Goal: Transaction & Acquisition: Purchase product/service

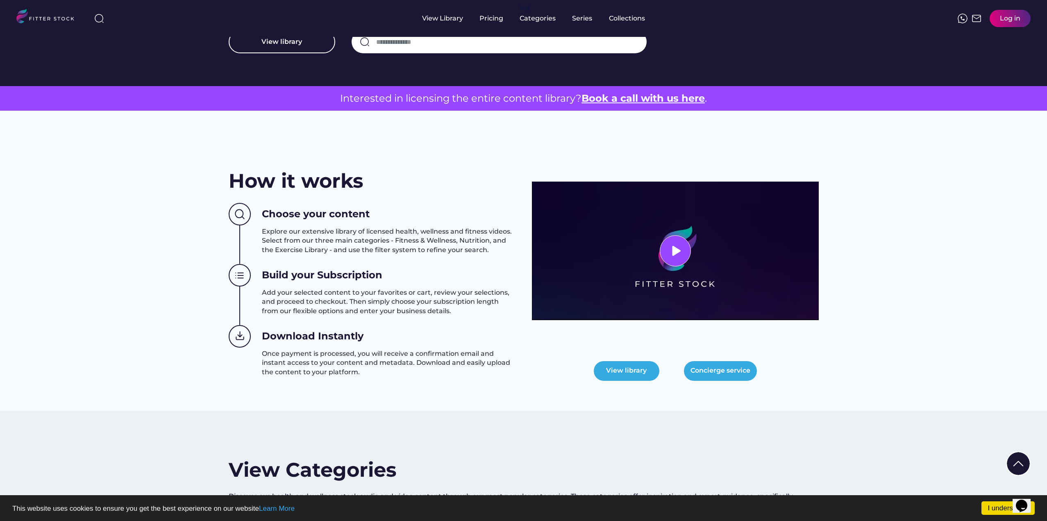
scroll to position [328, 0]
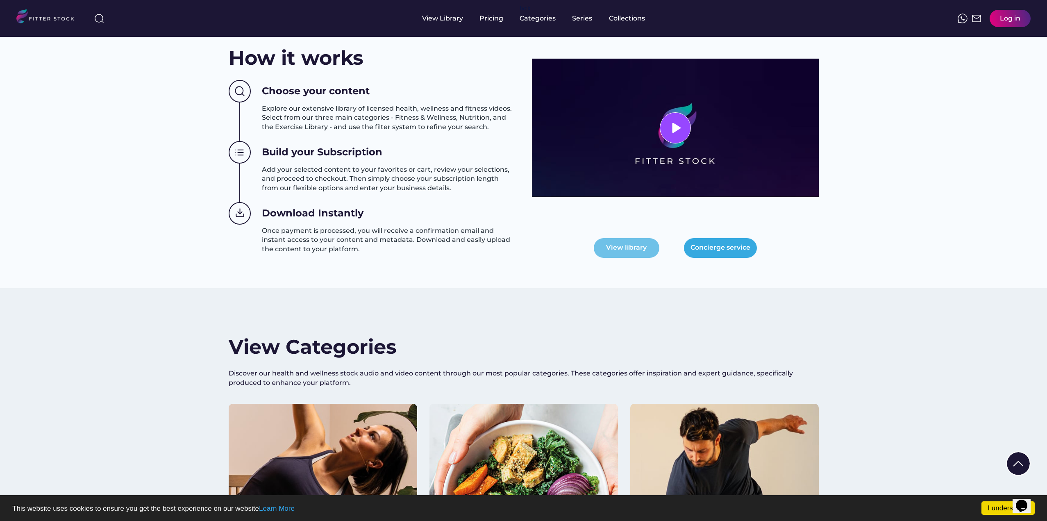
click at [637, 255] on button "View library" at bounding box center [627, 248] width 66 height 20
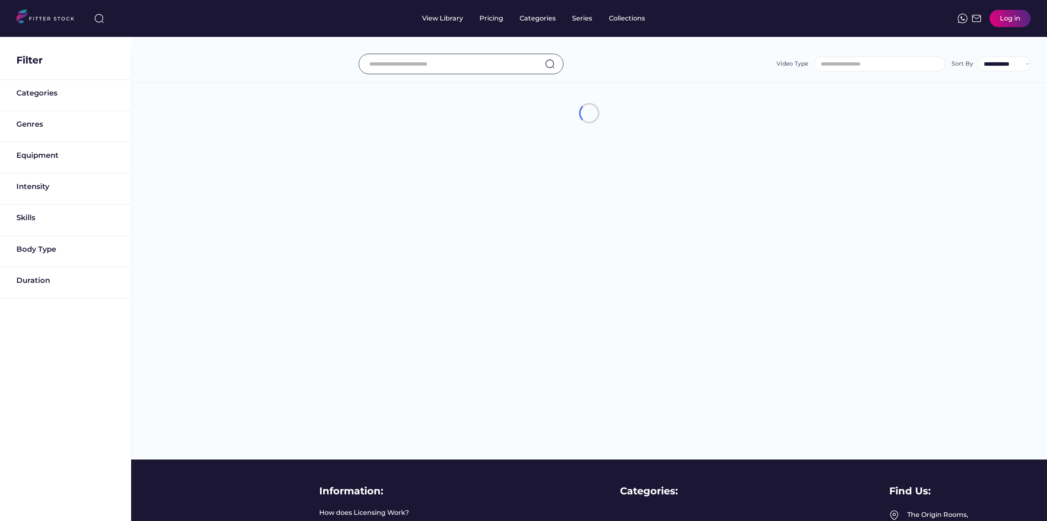
select select
select select "**********"
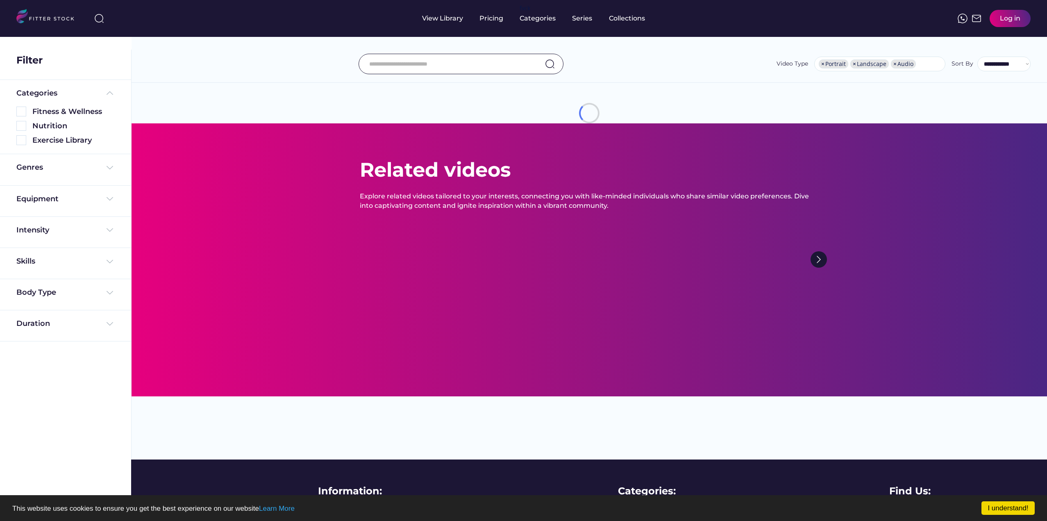
scroll to position [0, 0]
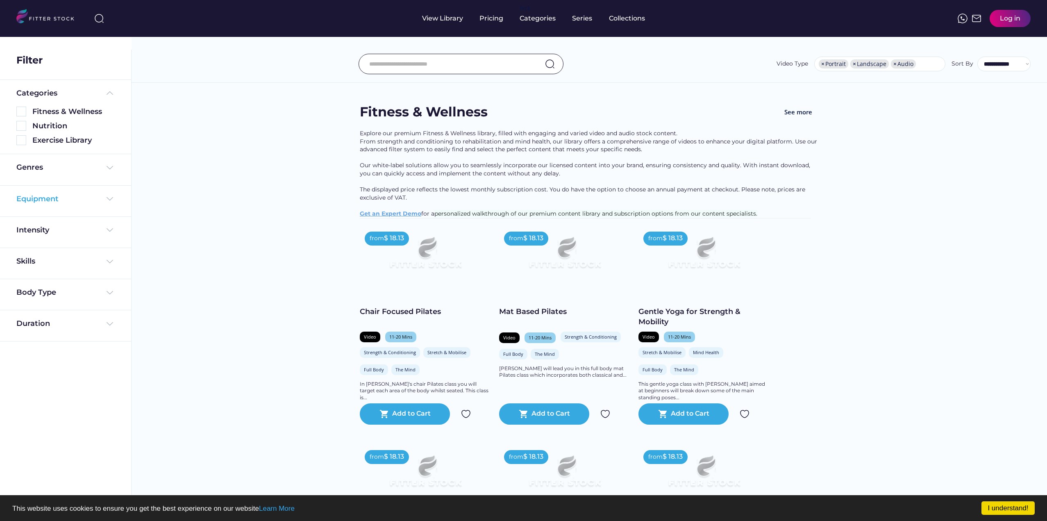
click at [57, 201] on div "Equipment" at bounding box center [37, 199] width 42 height 10
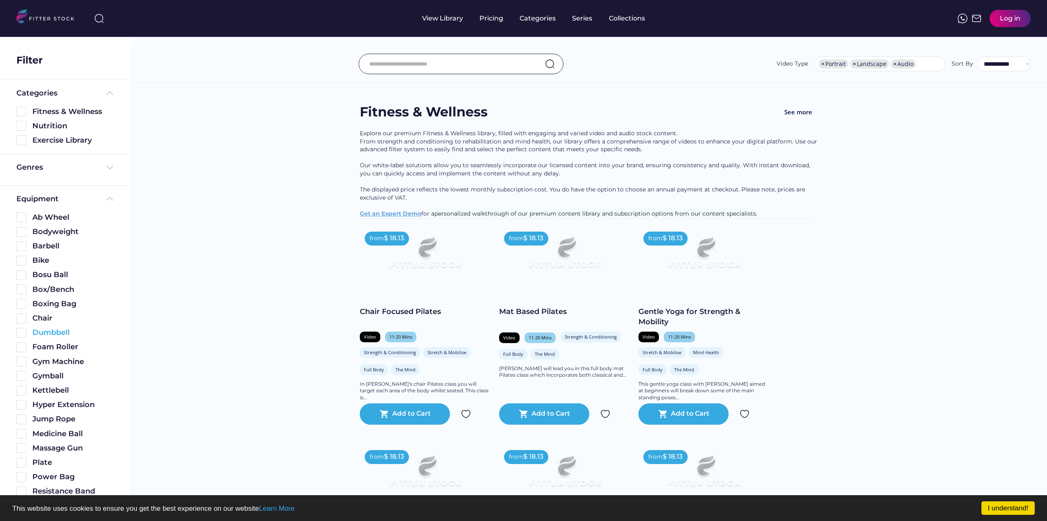
click at [59, 331] on div "Dumbbell" at bounding box center [73, 333] width 82 height 10
click at [21, 330] on img at bounding box center [21, 333] width 10 height 10
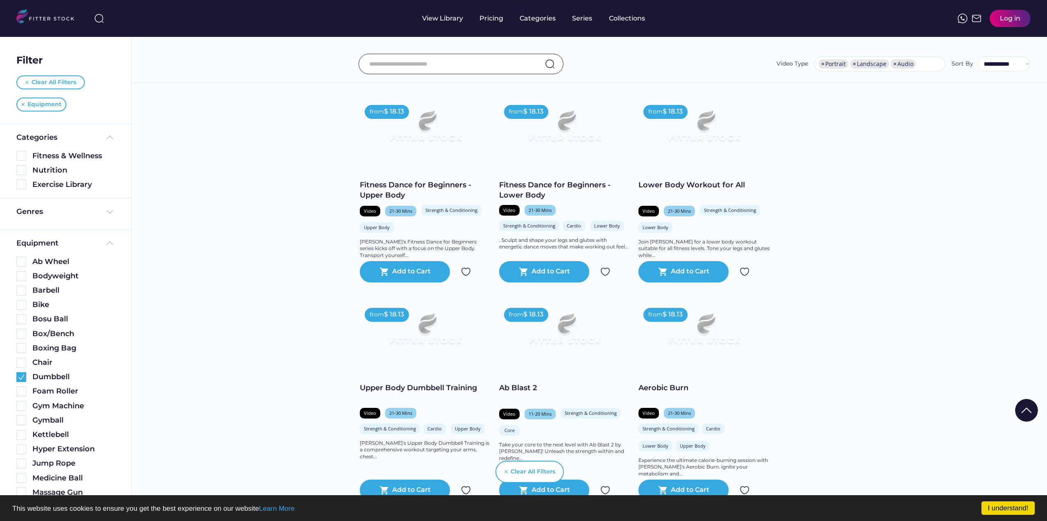
scroll to position [1353, 0]
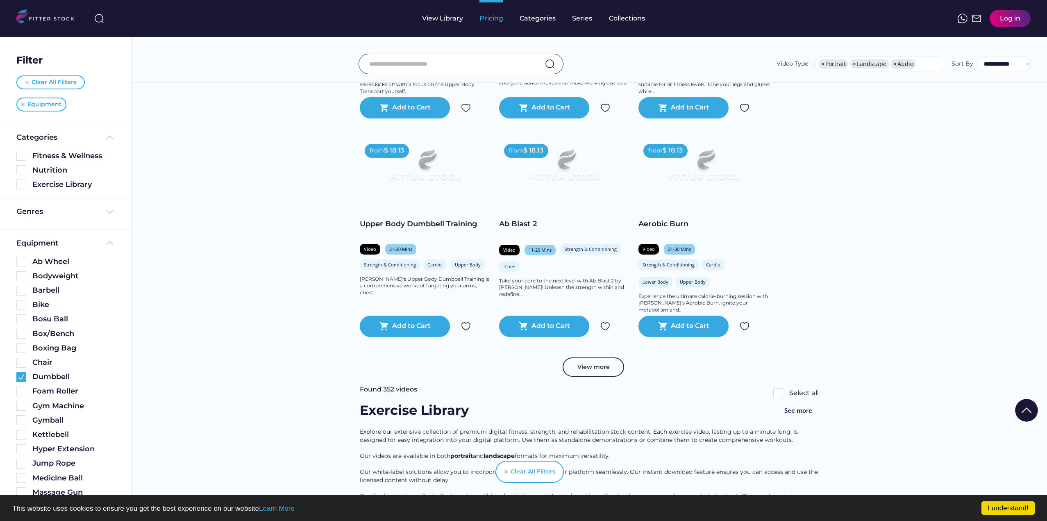
click at [494, 25] on div "Pricing" at bounding box center [492, 18] width 24 height 37
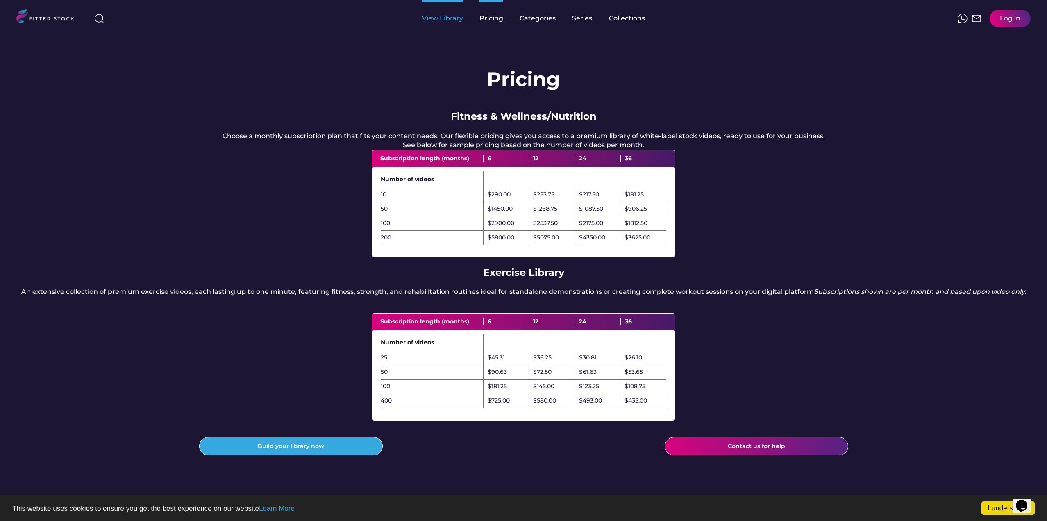
click at [443, 22] on div "View Library" at bounding box center [442, 18] width 41 height 9
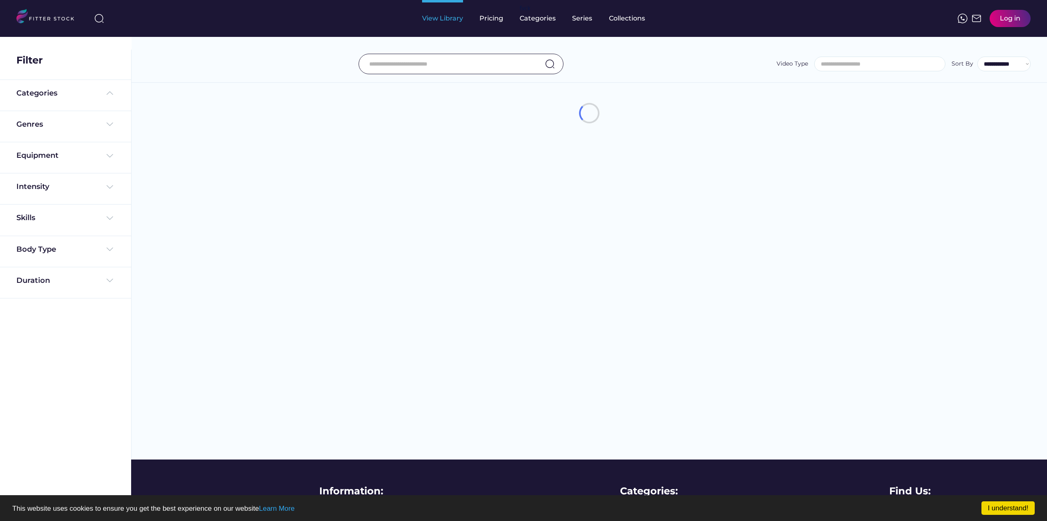
select select
select select "**********"
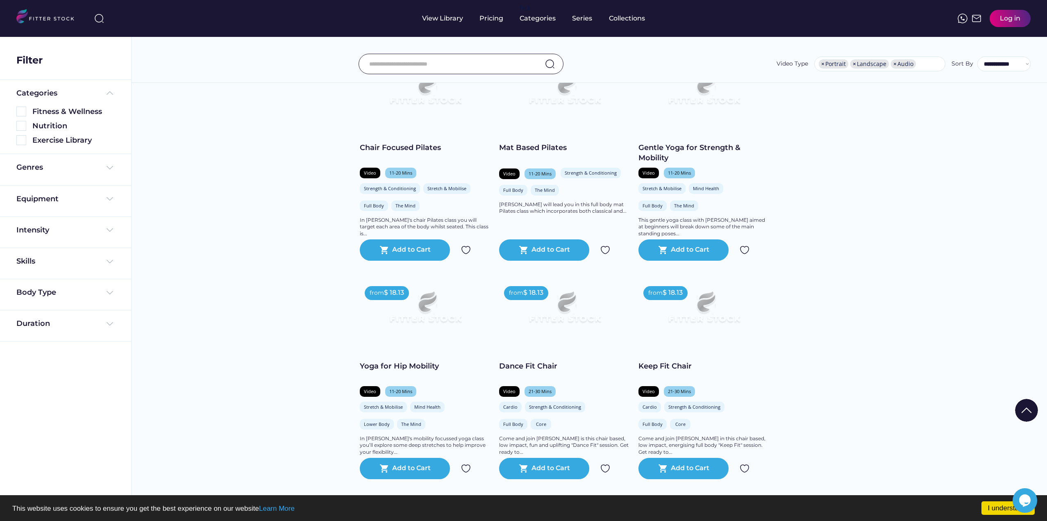
scroll to position [205, 0]
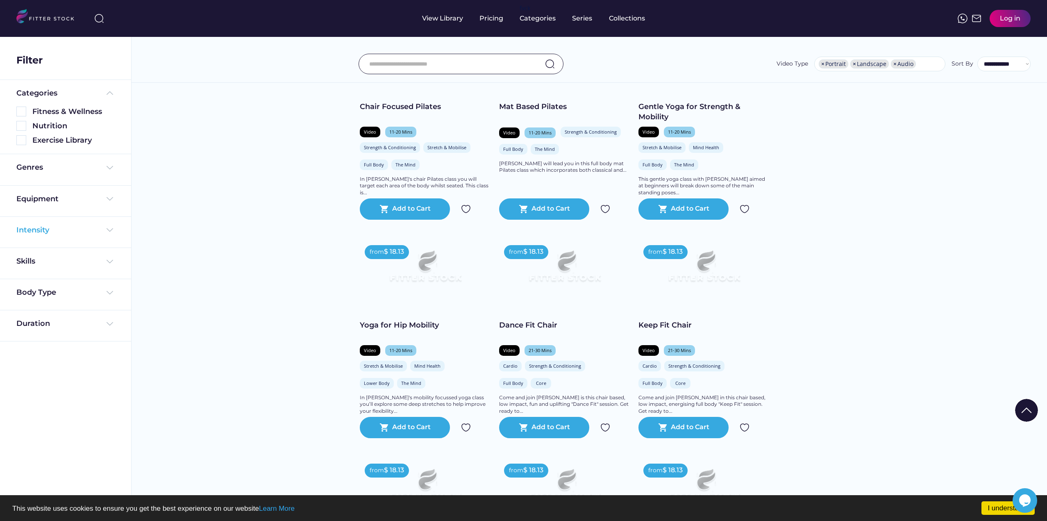
click at [73, 232] on div "Intensity" at bounding box center [65, 230] width 98 height 10
click at [83, 202] on div "Equipment" at bounding box center [65, 199] width 98 height 10
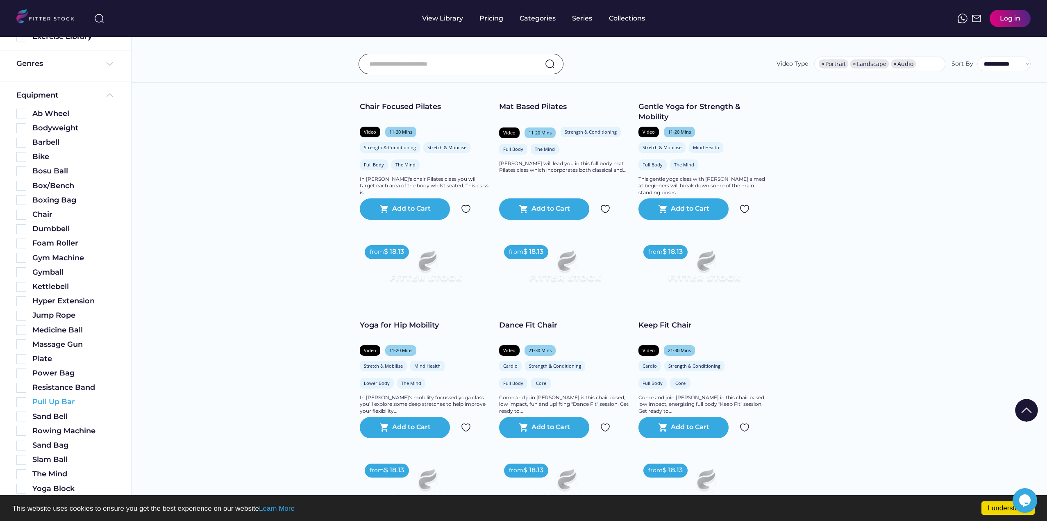
scroll to position [0, 0]
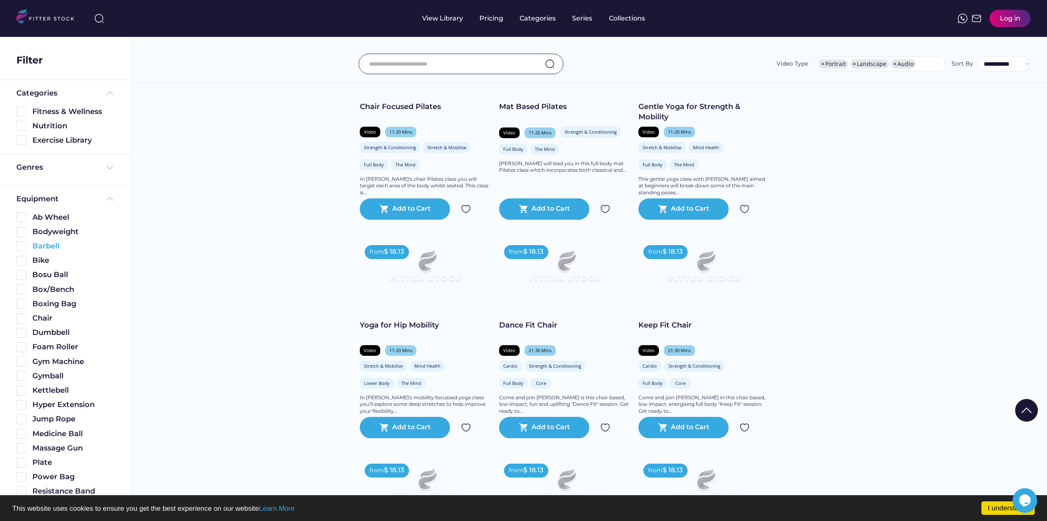
click at [20, 249] on img at bounding box center [21, 246] width 10 height 10
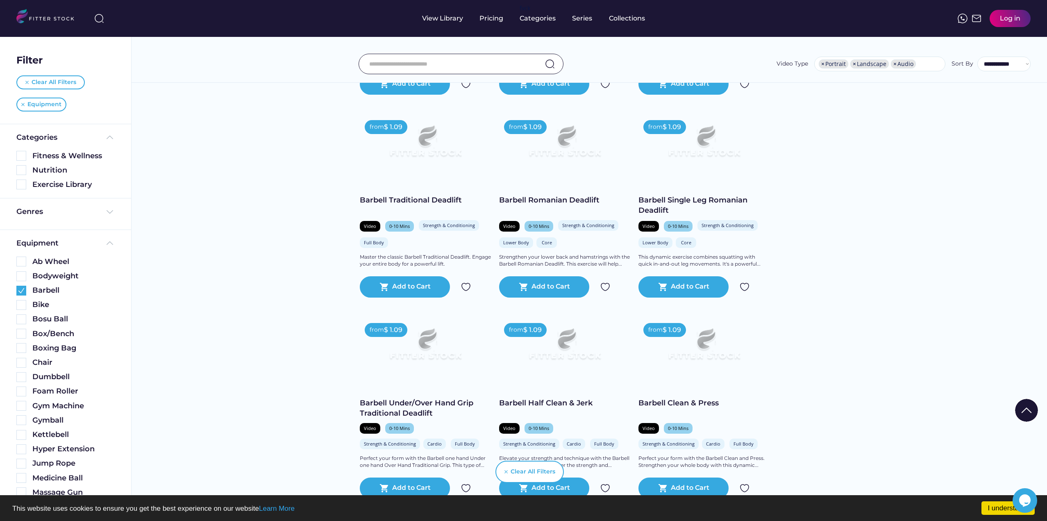
scroll to position [1681, 0]
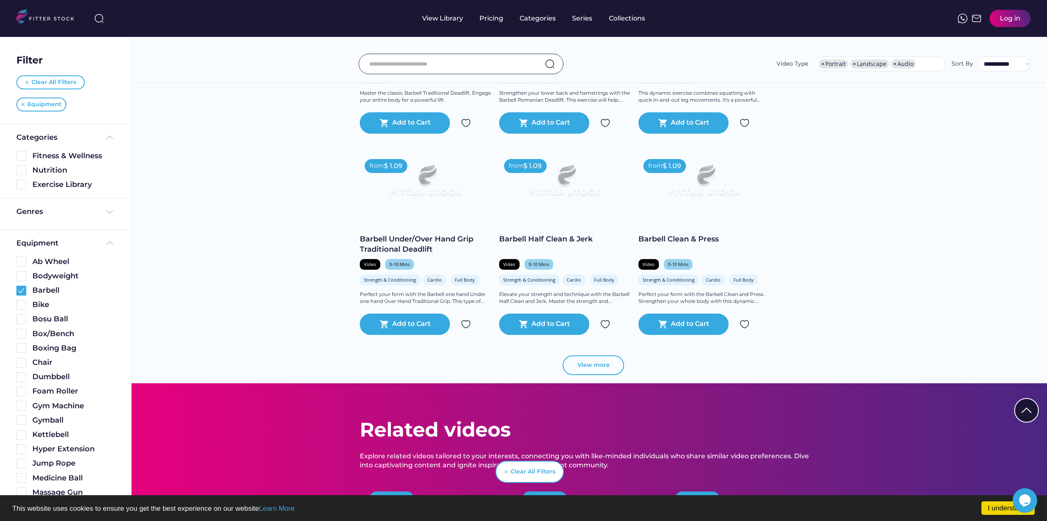
click at [617, 375] on button "View more" at bounding box center [593, 365] width 61 height 20
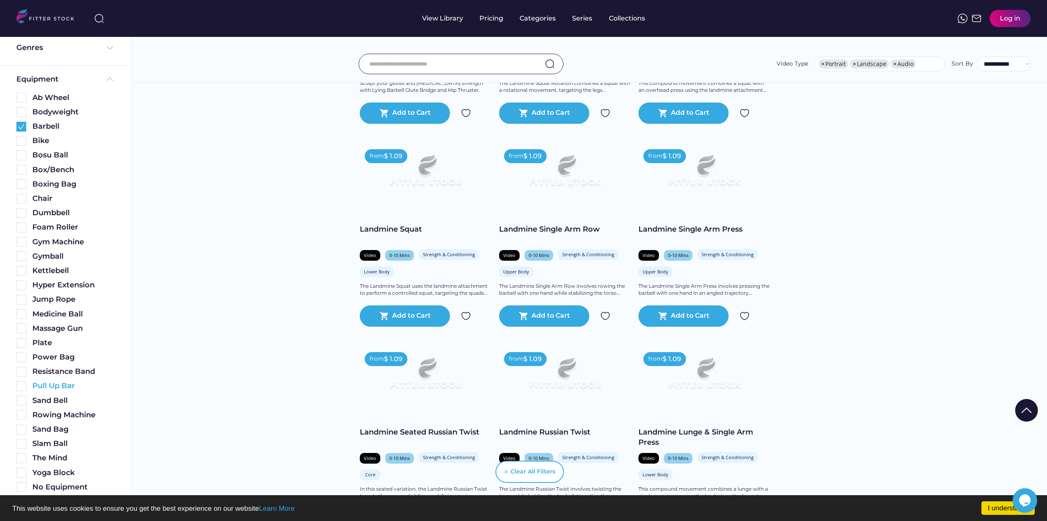
scroll to position [205, 0]
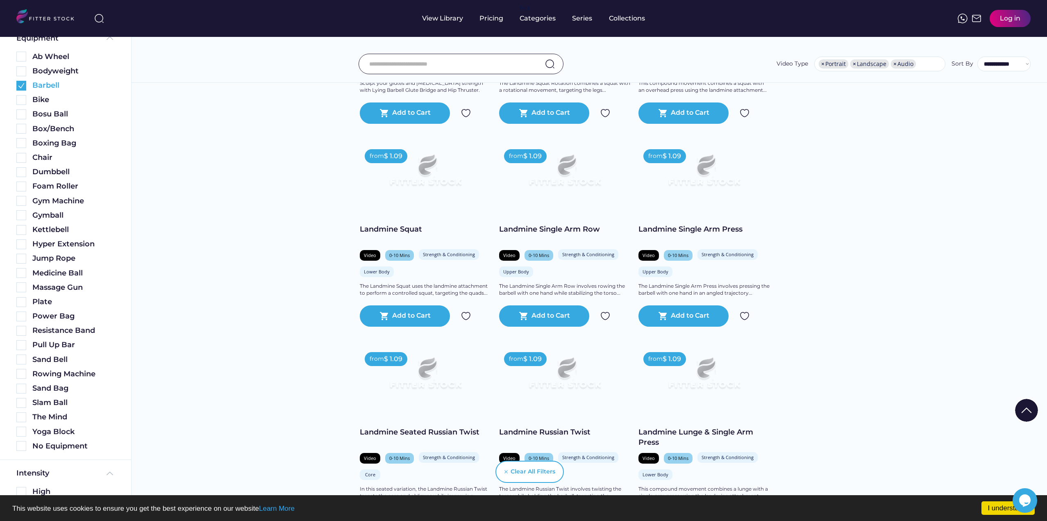
click at [22, 89] on img at bounding box center [21, 86] width 10 height 10
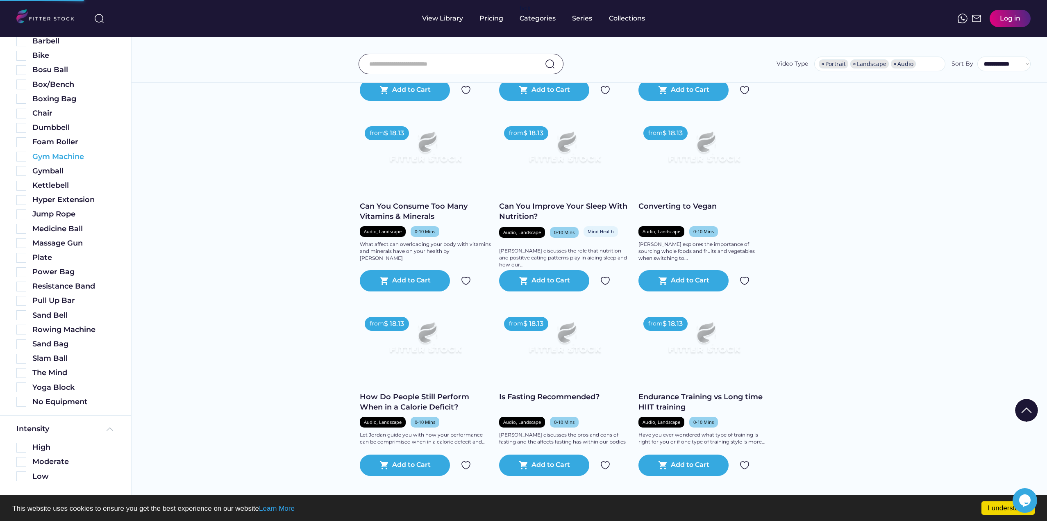
scroll to position [161, 0]
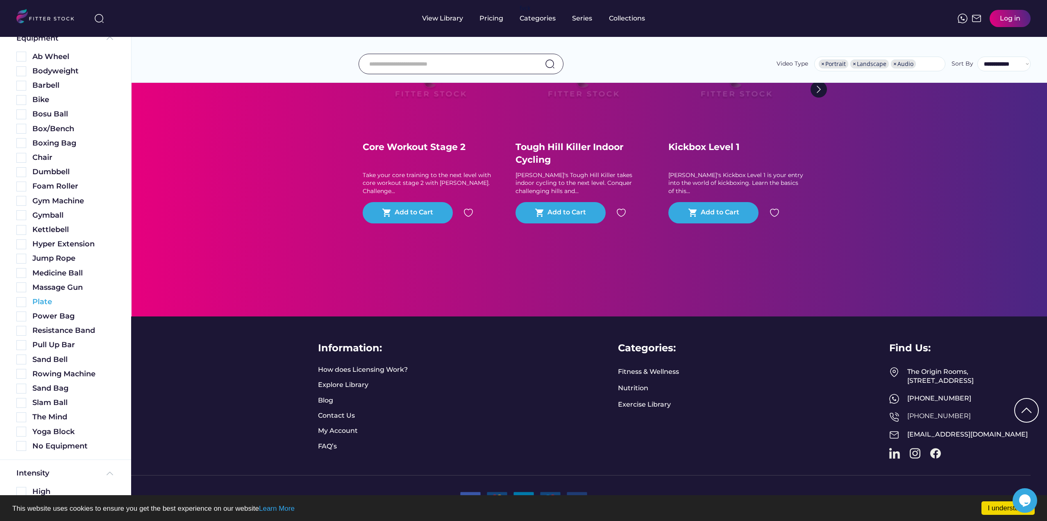
click at [21, 303] on img at bounding box center [21, 302] width 10 height 10
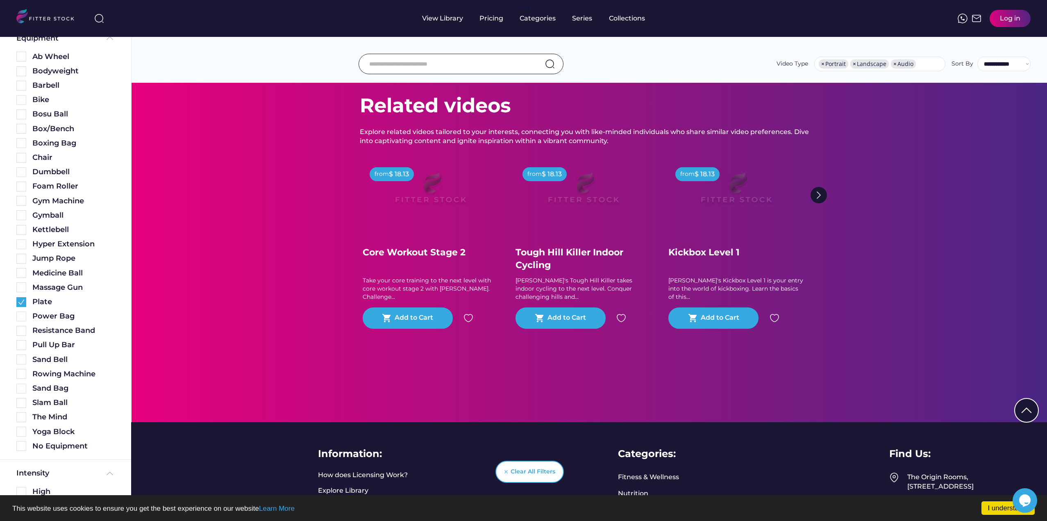
scroll to position [1950, 0]
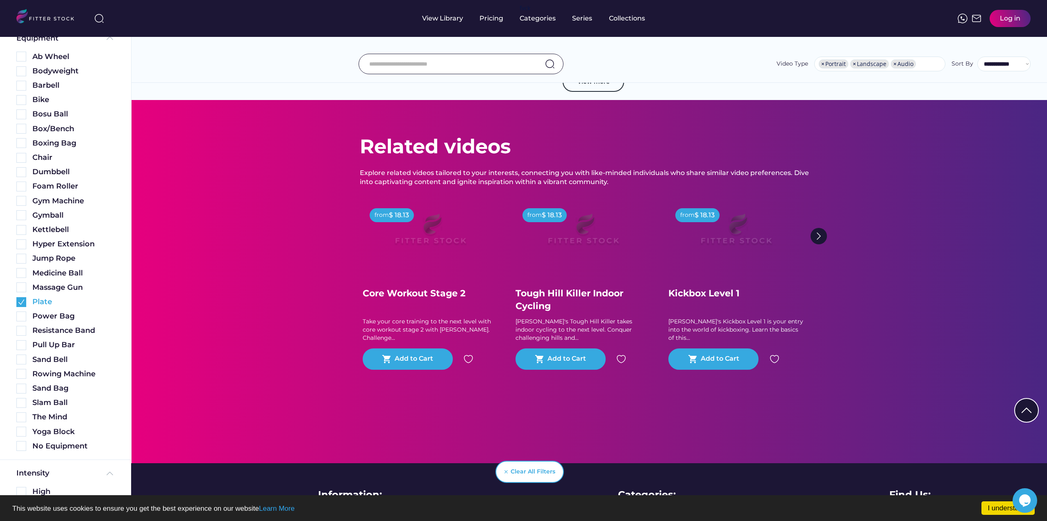
click at [20, 299] on img at bounding box center [21, 302] width 10 height 10
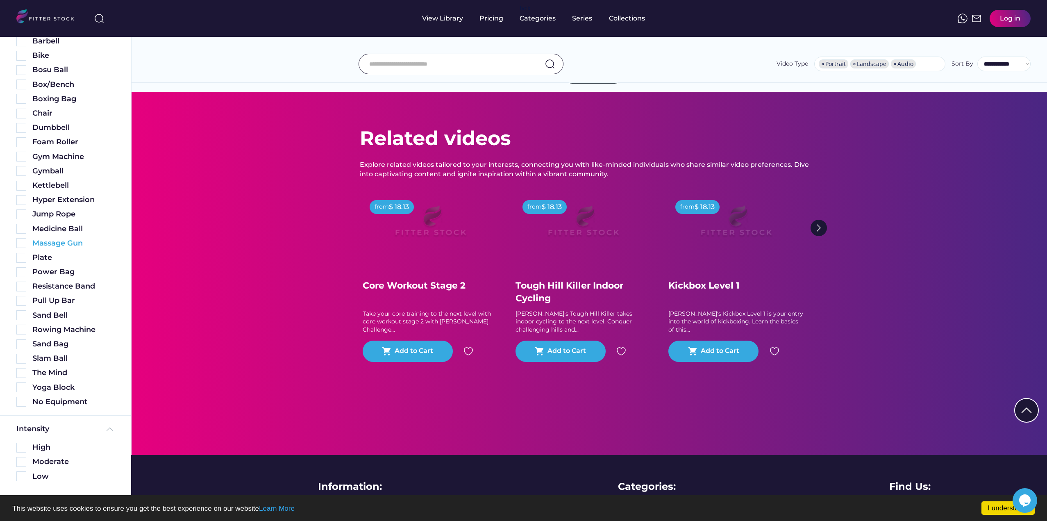
scroll to position [161, 0]
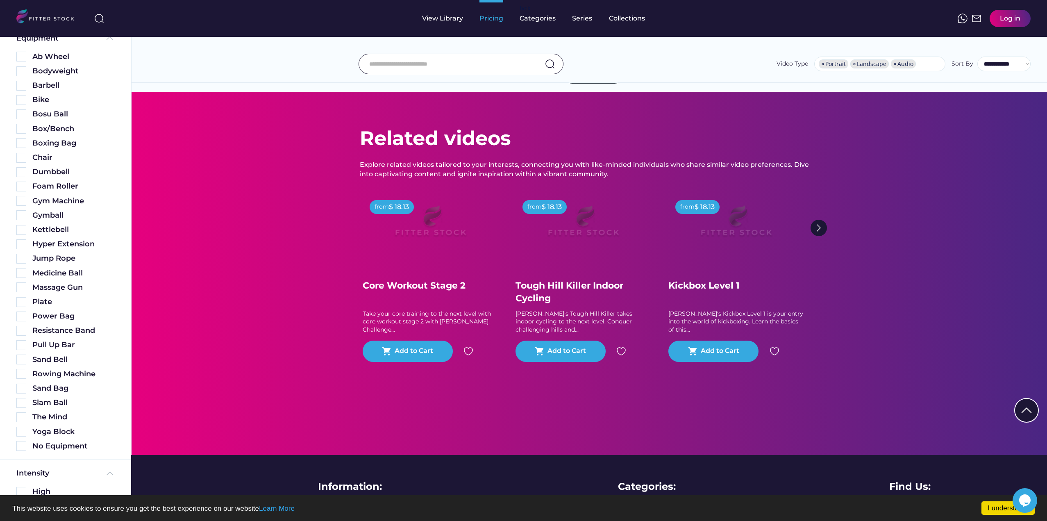
click at [499, 24] on div "Pricing" at bounding box center [492, 18] width 24 height 37
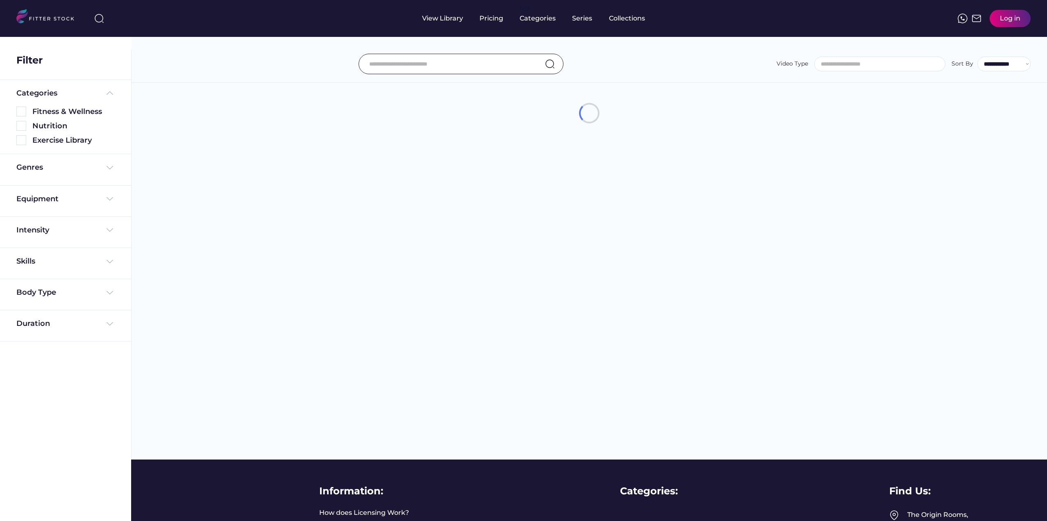
select select "**********"
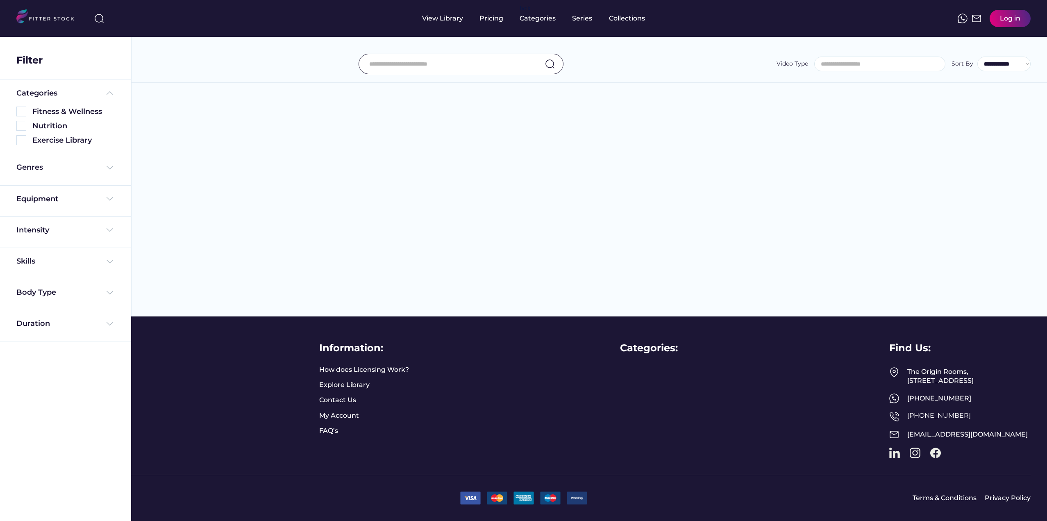
select select "**********"
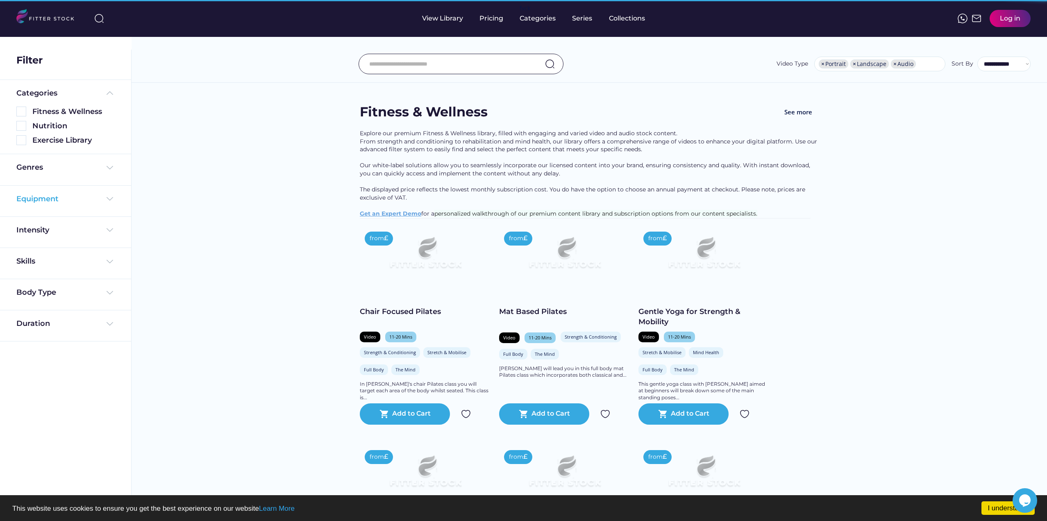
scroll to position [0, 0]
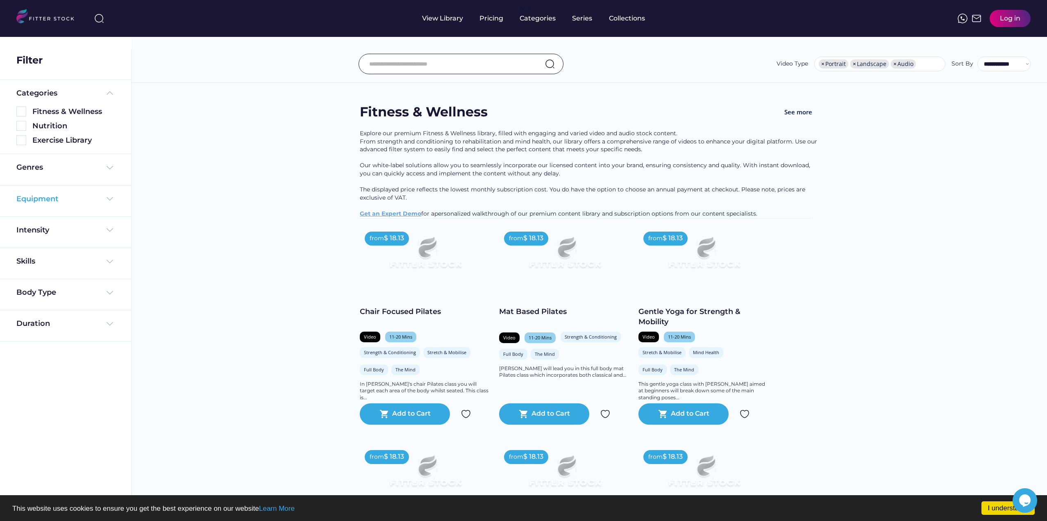
click at [107, 196] on img at bounding box center [110, 199] width 10 height 10
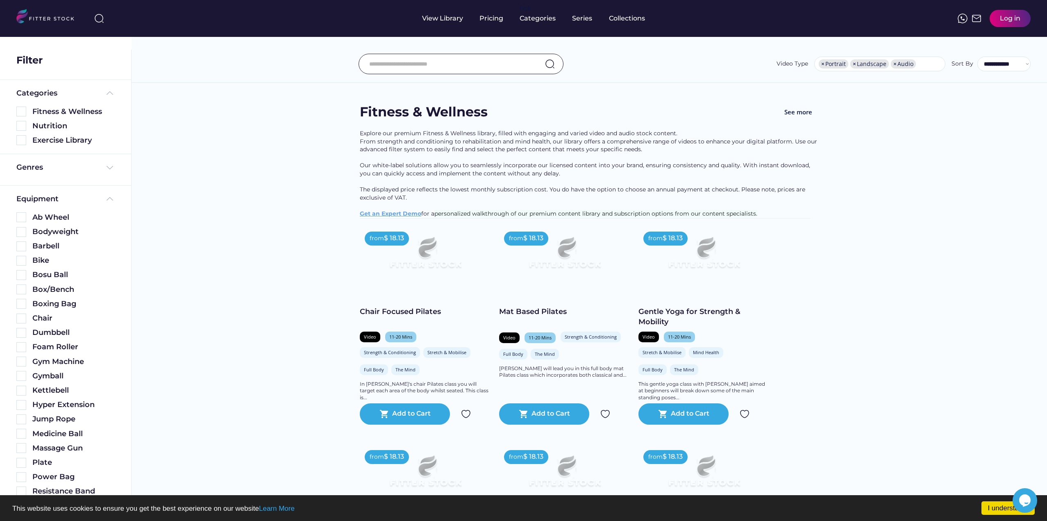
scroll to position [41, 0]
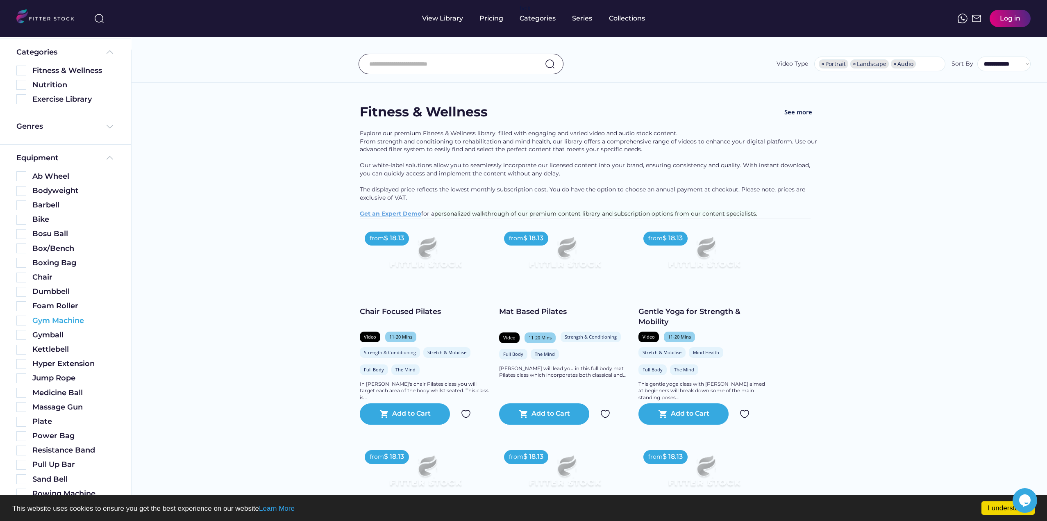
click at [24, 319] on img at bounding box center [21, 321] width 10 height 10
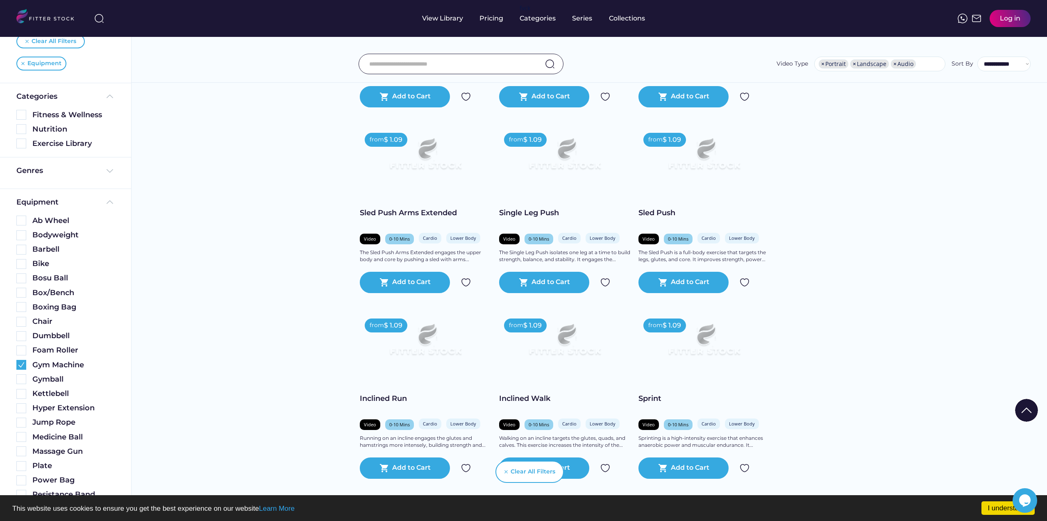
scroll to position [1189, 0]
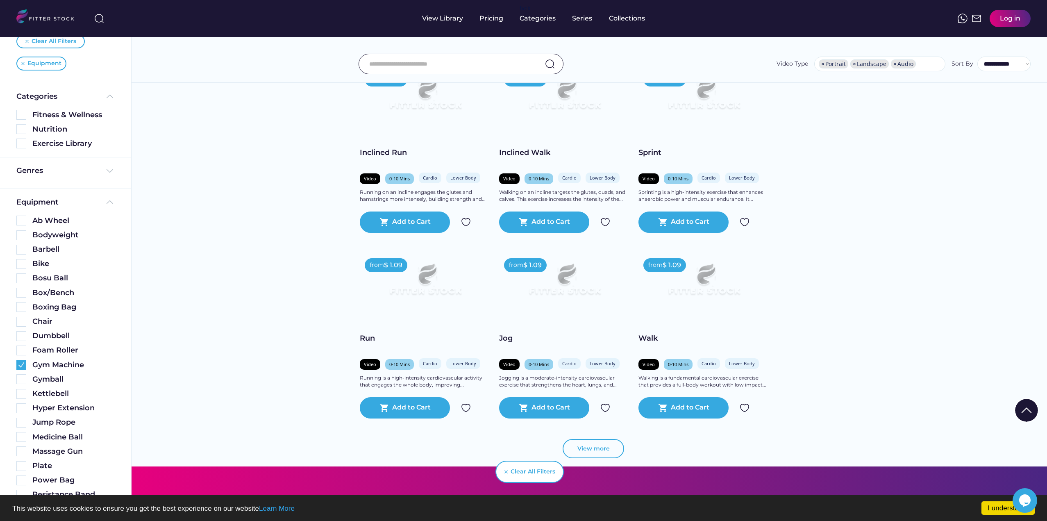
click at [584, 449] on button "View more" at bounding box center [593, 449] width 61 height 20
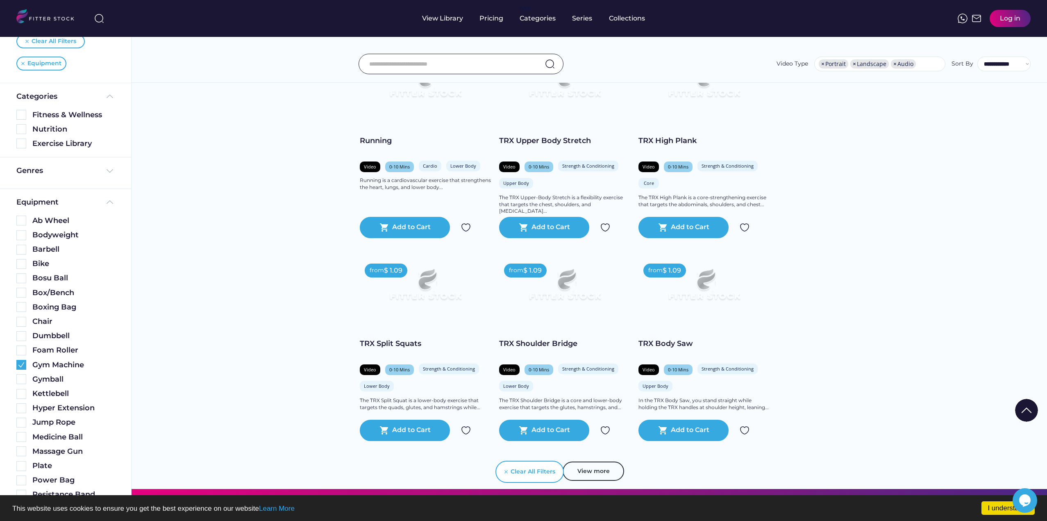
scroll to position [2582, 0]
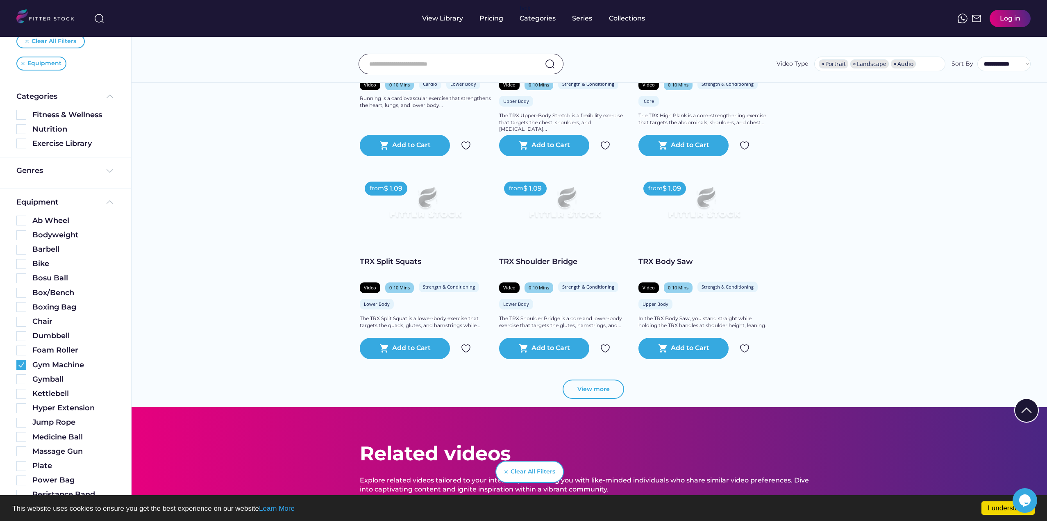
click at [589, 390] on button "View more" at bounding box center [593, 390] width 61 height 20
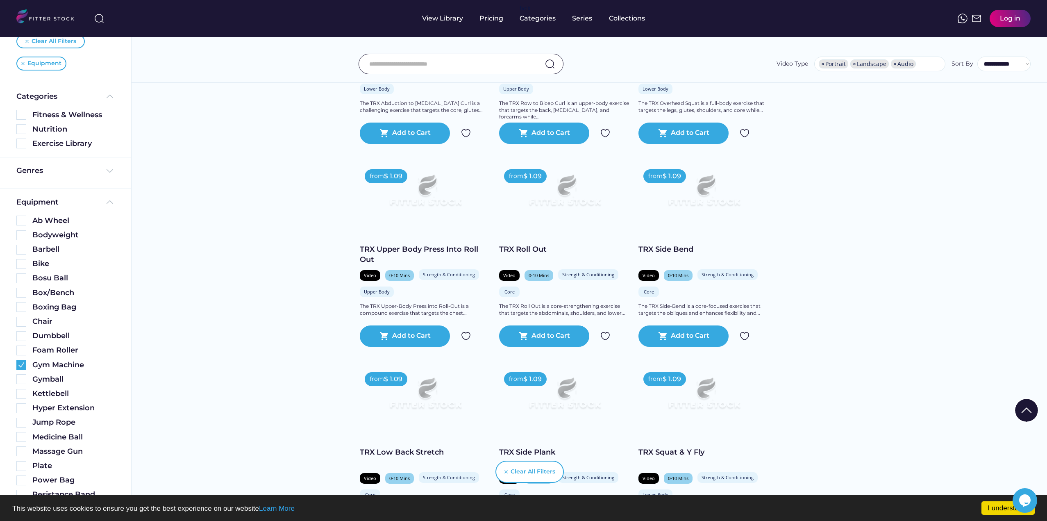
scroll to position [4058, 0]
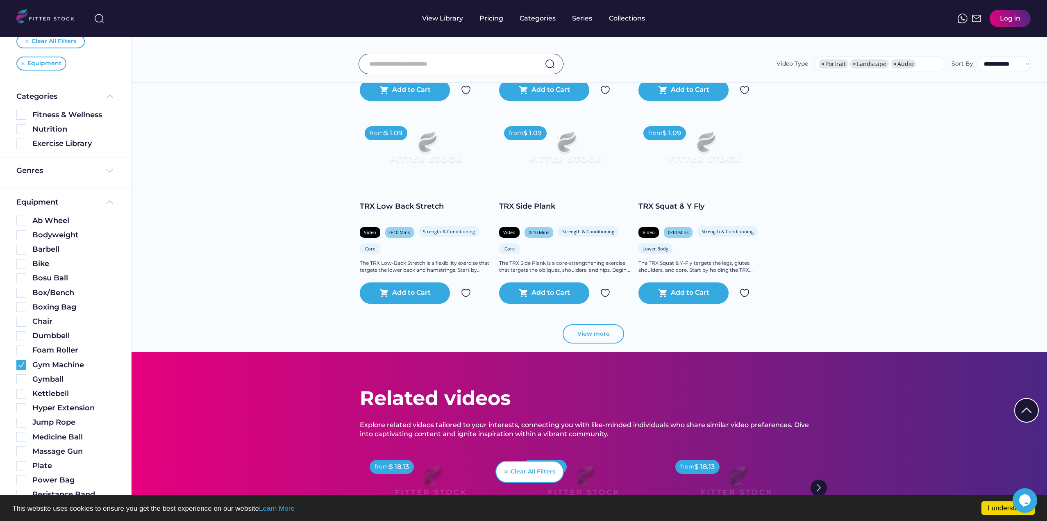
click at [596, 338] on button "View more" at bounding box center [593, 334] width 61 height 20
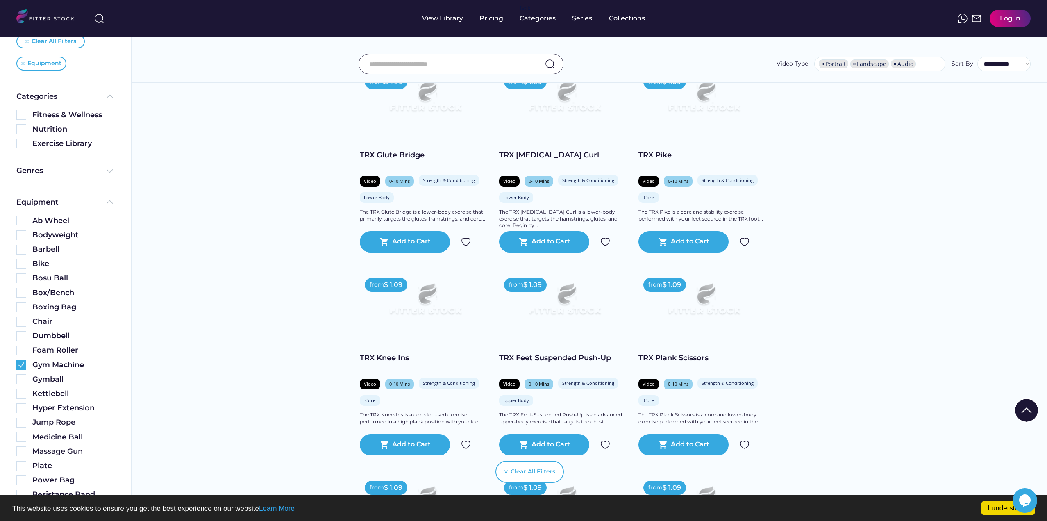
scroll to position [5411, 0]
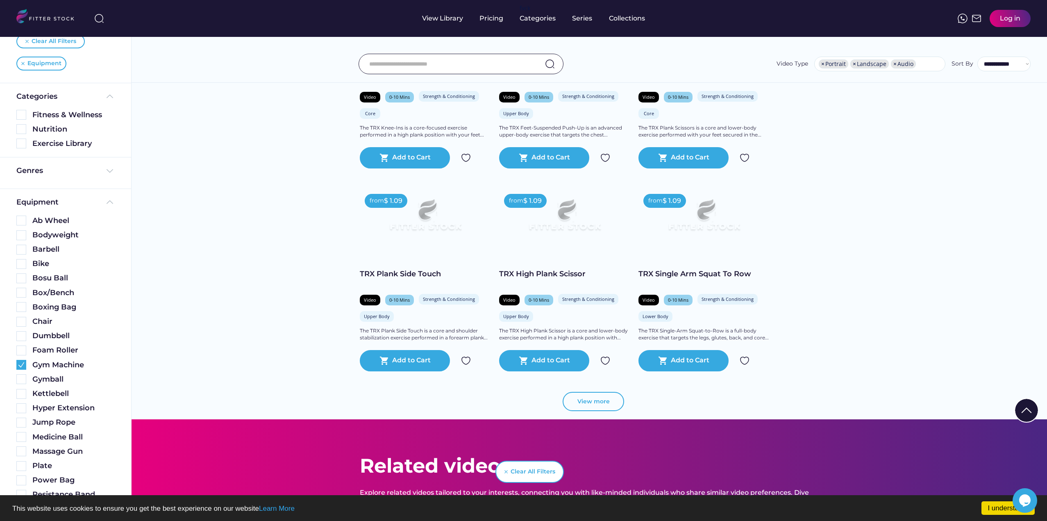
click at [583, 400] on button "View more" at bounding box center [593, 402] width 61 height 20
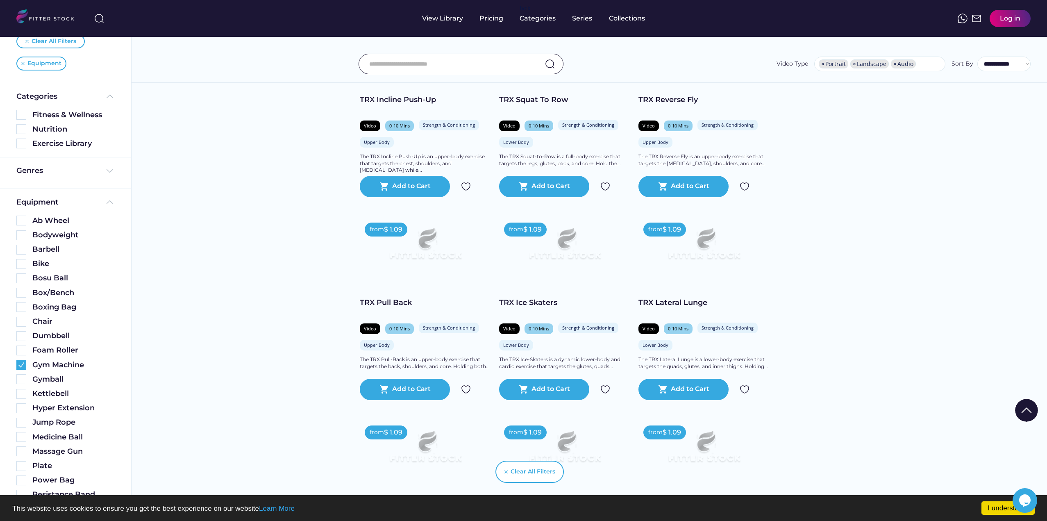
scroll to position [6804, 0]
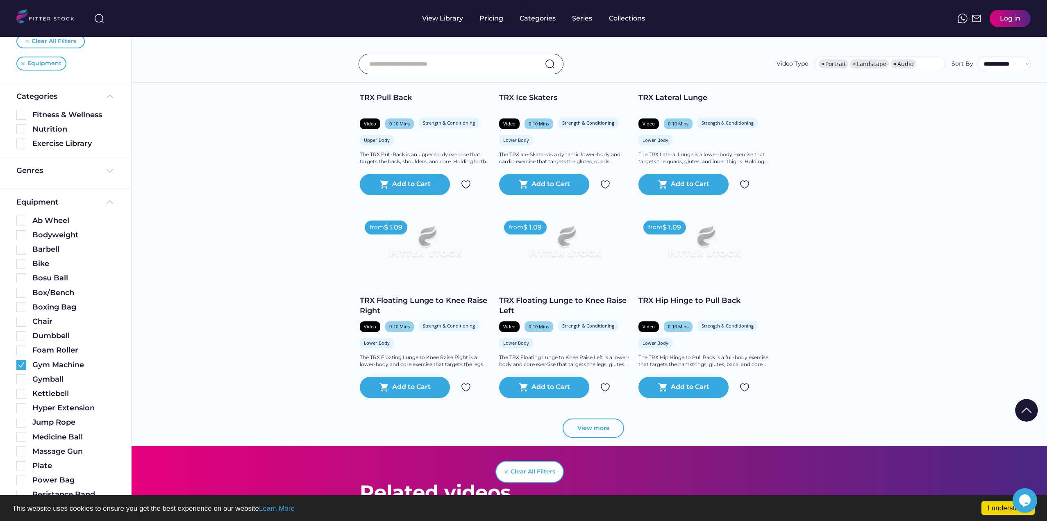
click at [581, 426] on button "View more" at bounding box center [593, 429] width 61 height 20
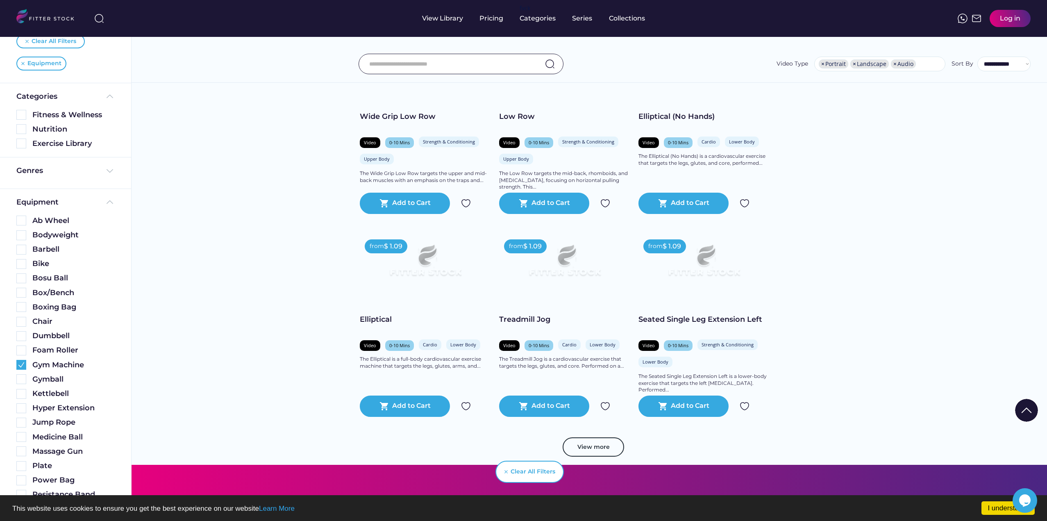
scroll to position [8288, 0]
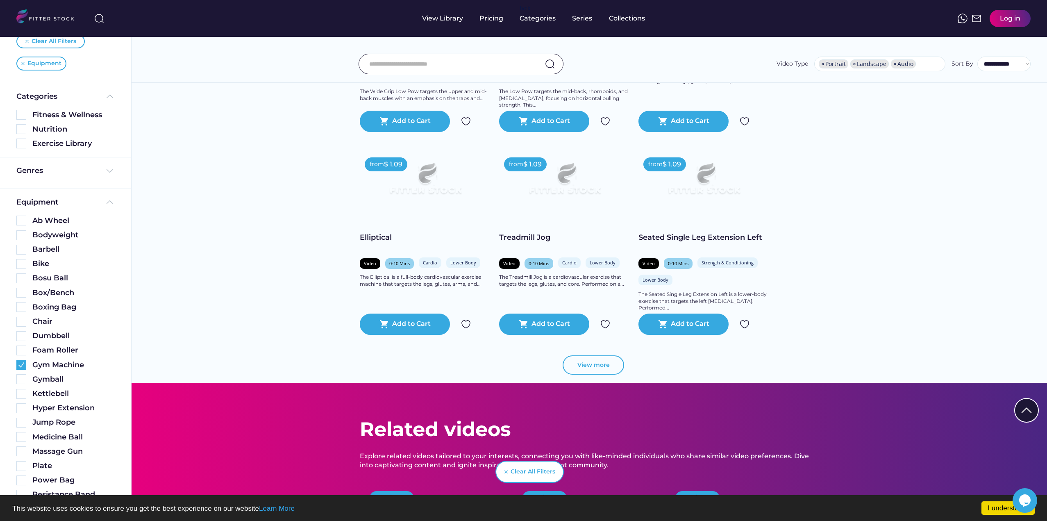
click at [591, 370] on button "View more" at bounding box center [593, 365] width 61 height 20
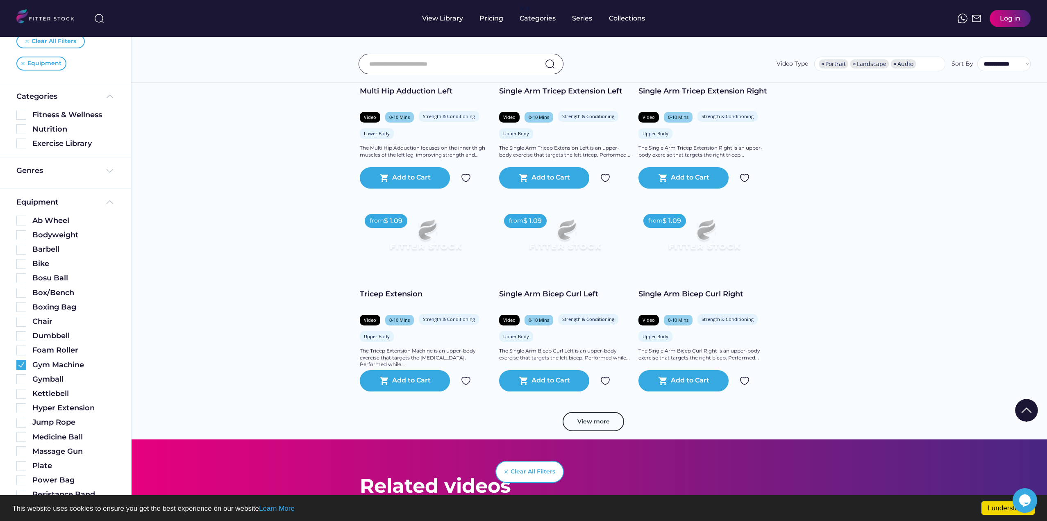
scroll to position [9734, 0]
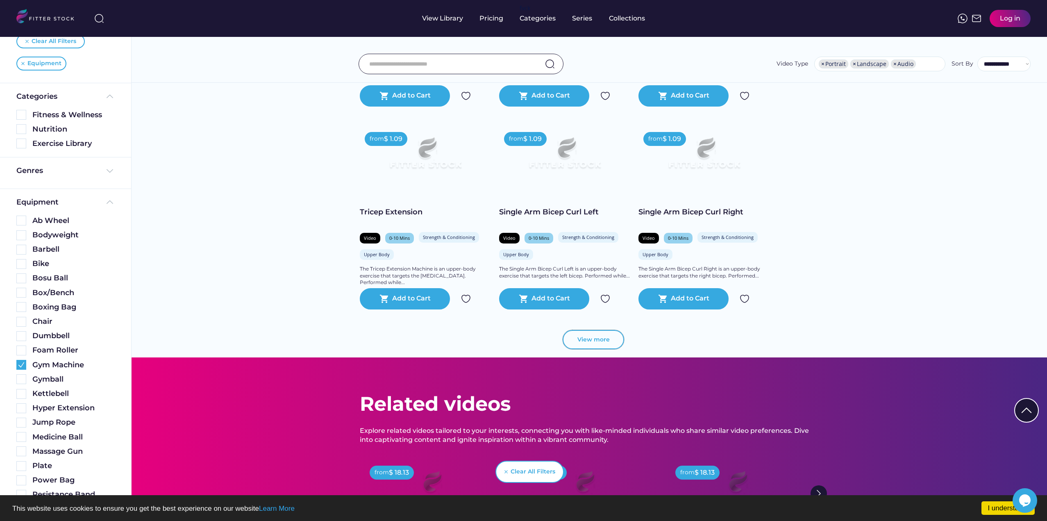
click at [564, 341] on button "View more" at bounding box center [593, 340] width 61 height 20
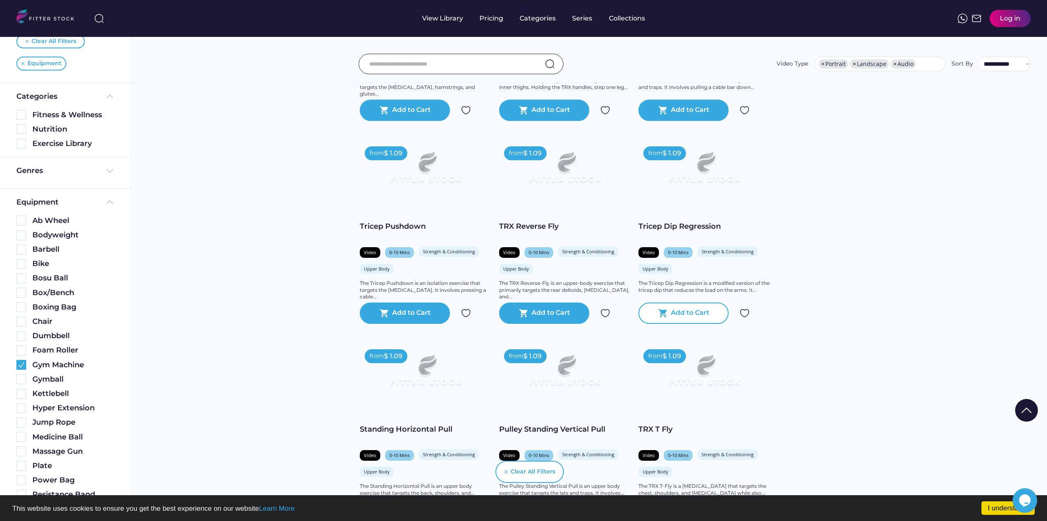
scroll to position [12562, 0]
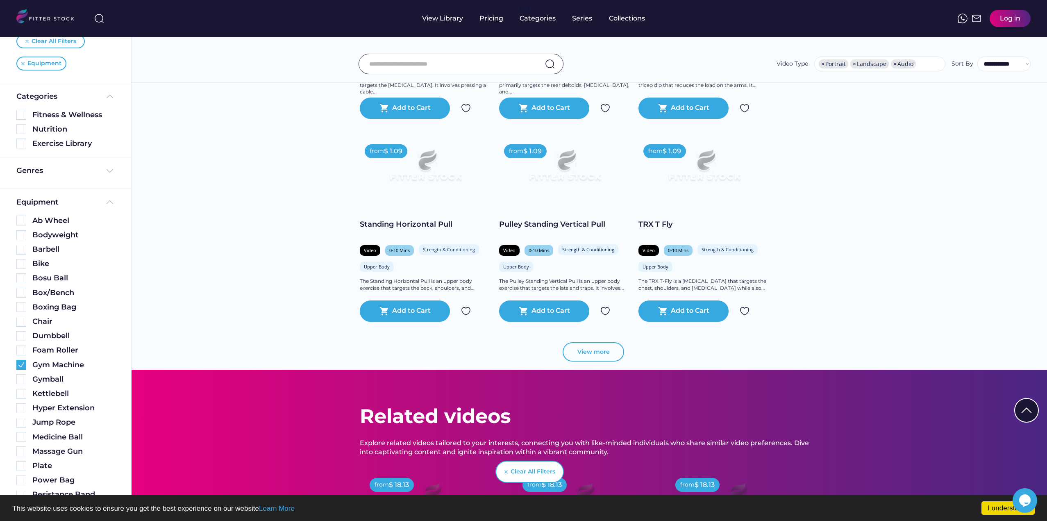
click at [601, 358] on button "View more" at bounding box center [593, 352] width 61 height 20
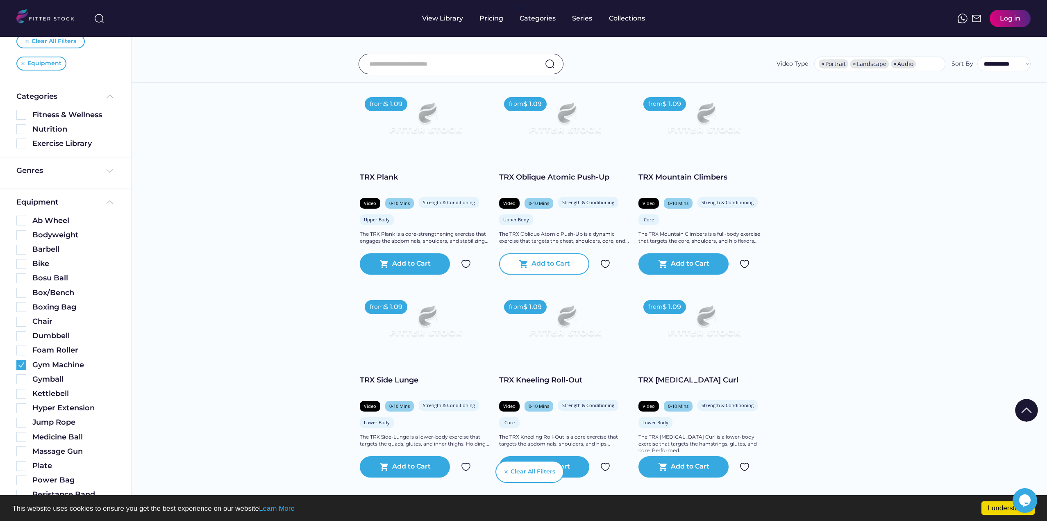
scroll to position [13259, 0]
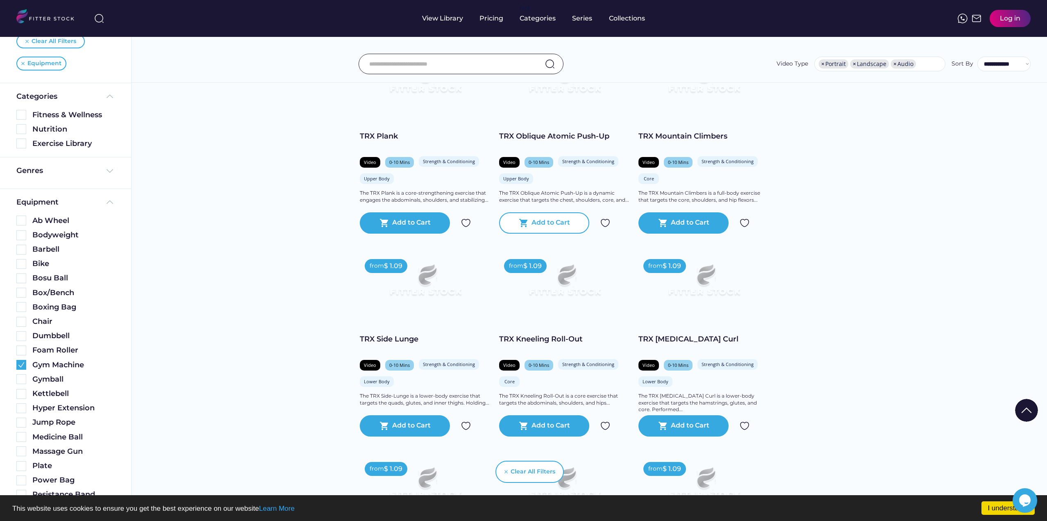
click at [538, 217] on div "shopping_cart Add to Cart" at bounding box center [544, 222] width 90 height 21
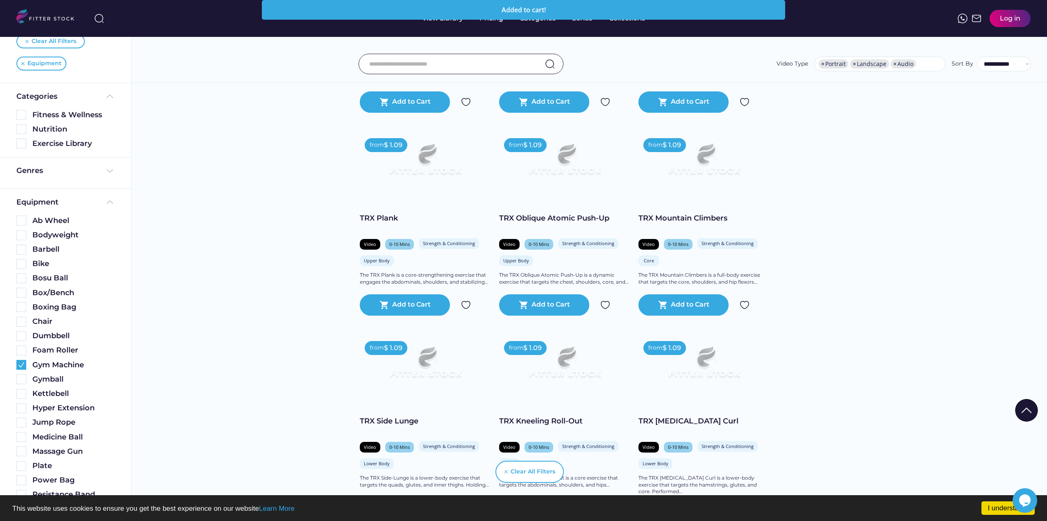
scroll to position [13054, 0]
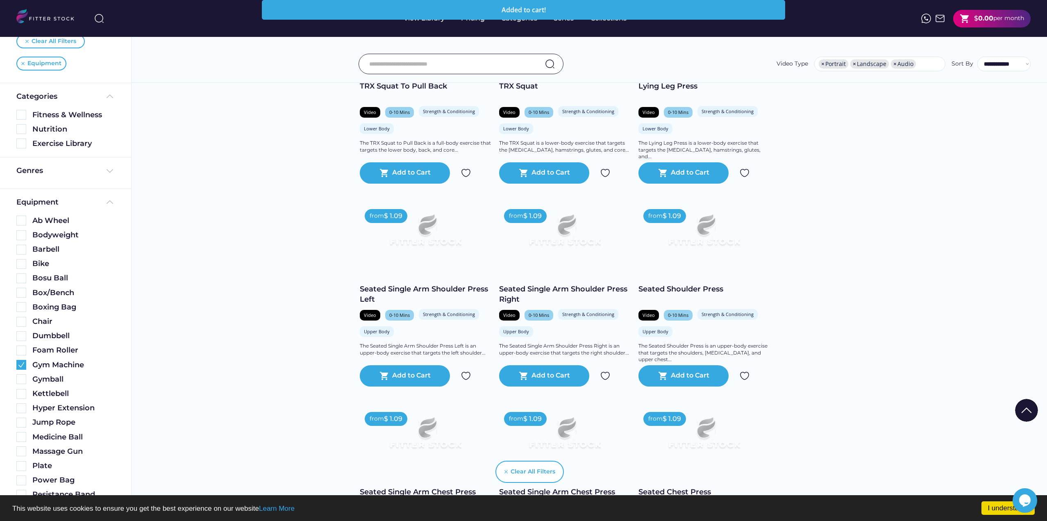
drag, startPoint x: 911, startPoint y: 222, endPoint x: 922, endPoint y: 86, distance: 136.6
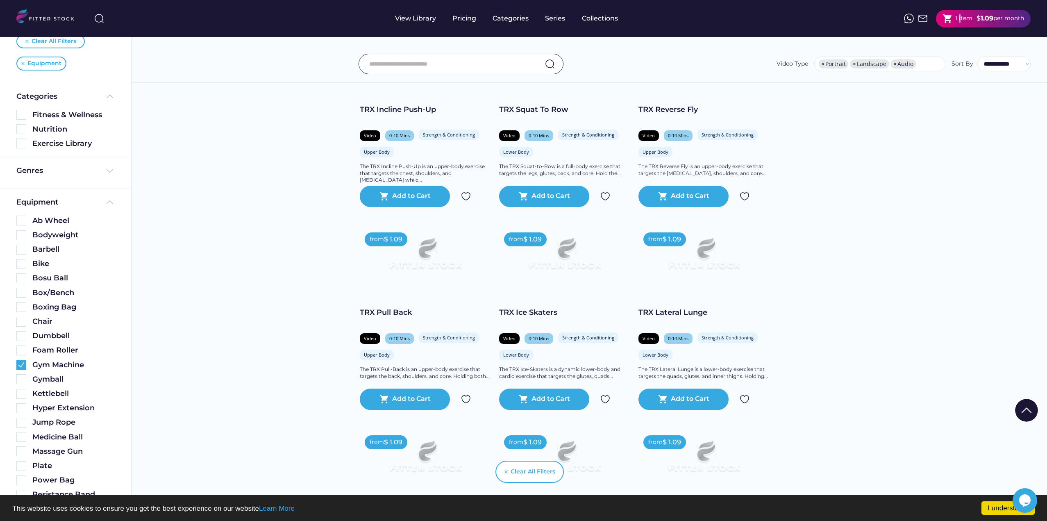
click at [958, 17] on div "1 item" at bounding box center [963, 18] width 17 height 8
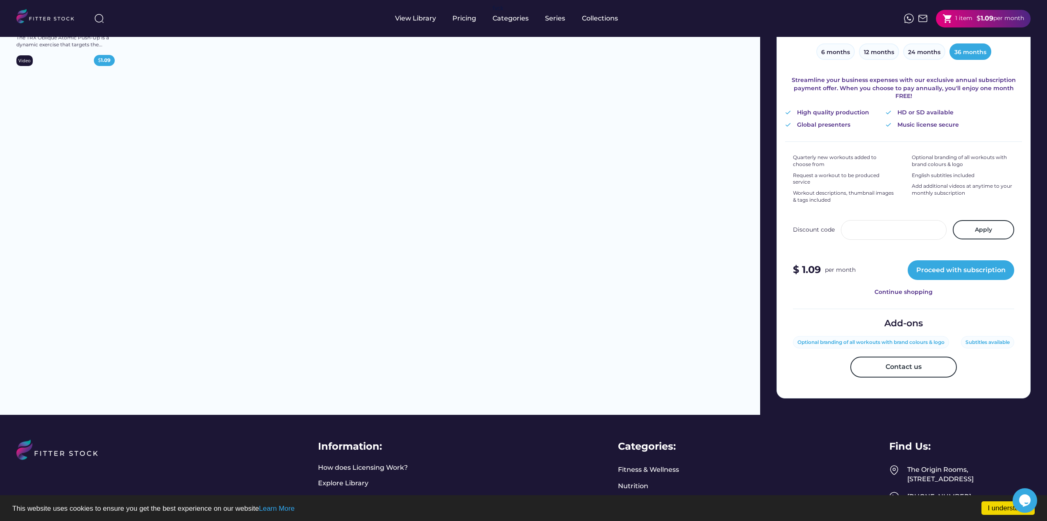
scroll to position [41, 0]
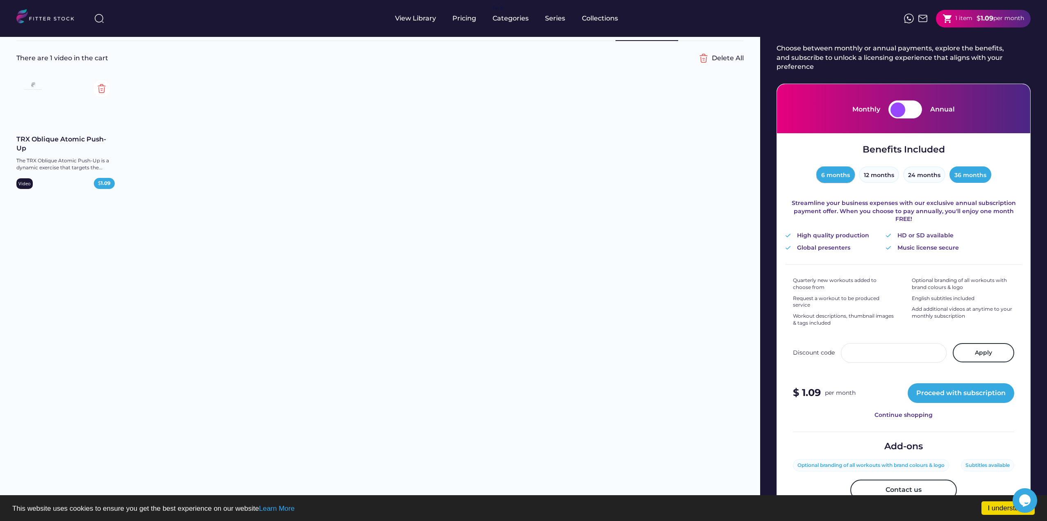
click at [844, 176] on button "6 months" at bounding box center [836, 174] width 39 height 16
click at [905, 104] on div at bounding box center [906, 109] width 34 height 18
click at [902, 110] on div at bounding box center [898, 109] width 15 height 15
click at [901, 100] on div at bounding box center [906, 109] width 34 height 18
click at [904, 107] on div at bounding box center [898, 109] width 15 height 15
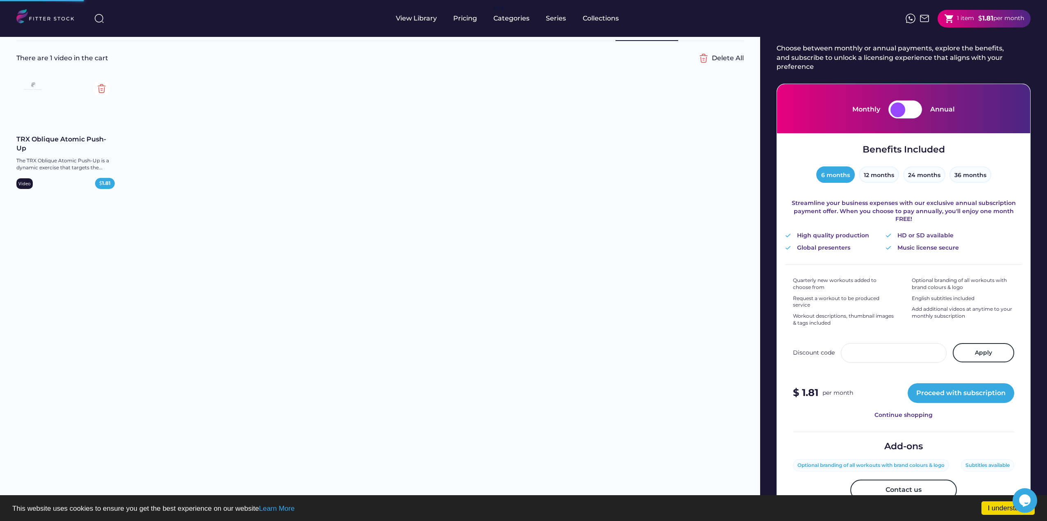
click at [916, 107] on div at bounding box center [912, 109] width 15 height 15
